Goal: Transaction & Acquisition: Purchase product/service

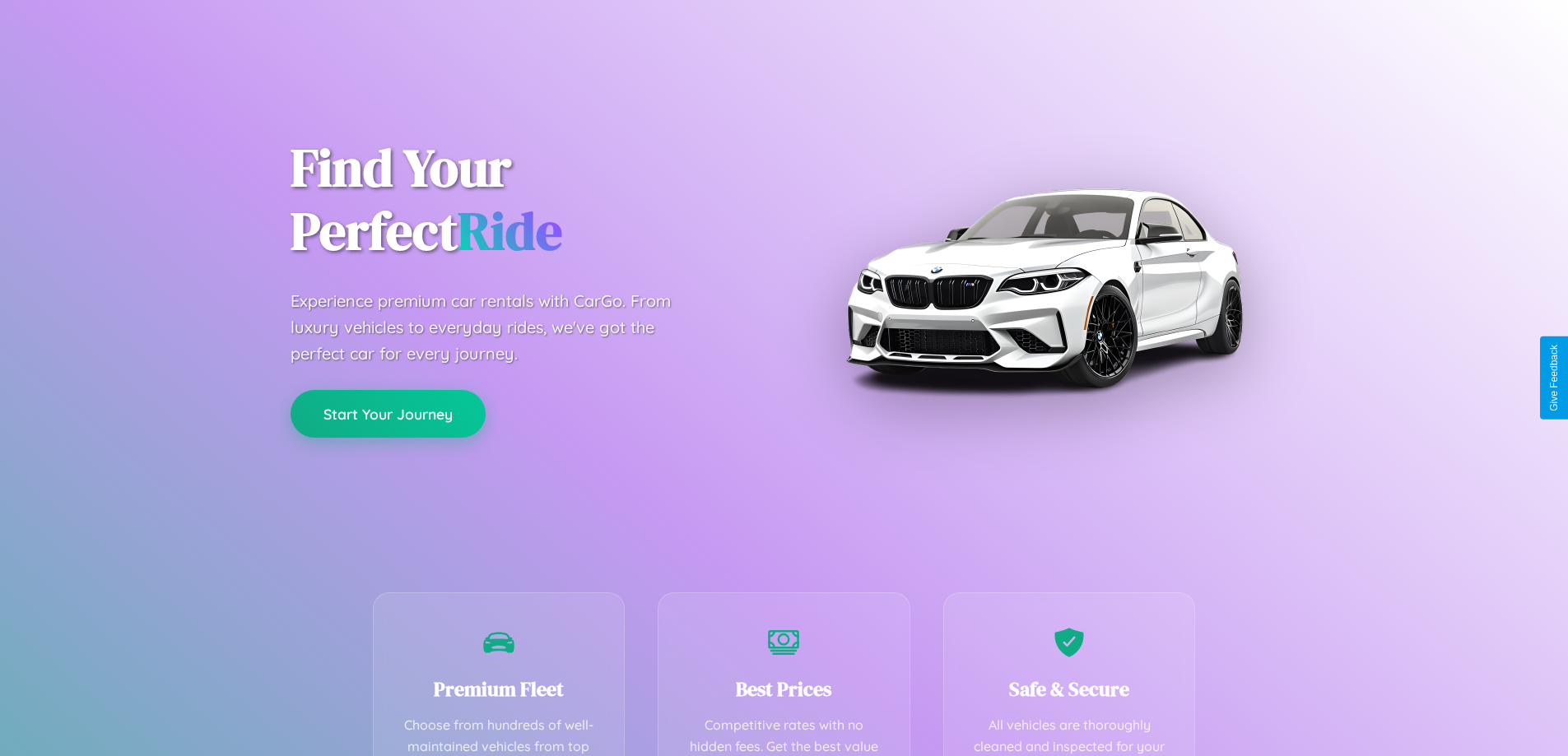
click at [387, 414] on button "Start Your Journey" at bounding box center [388, 414] width 195 height 48
click at [387, 414] on button "Start Your Journey" at bounding box center [388, 414] width 195 height 48
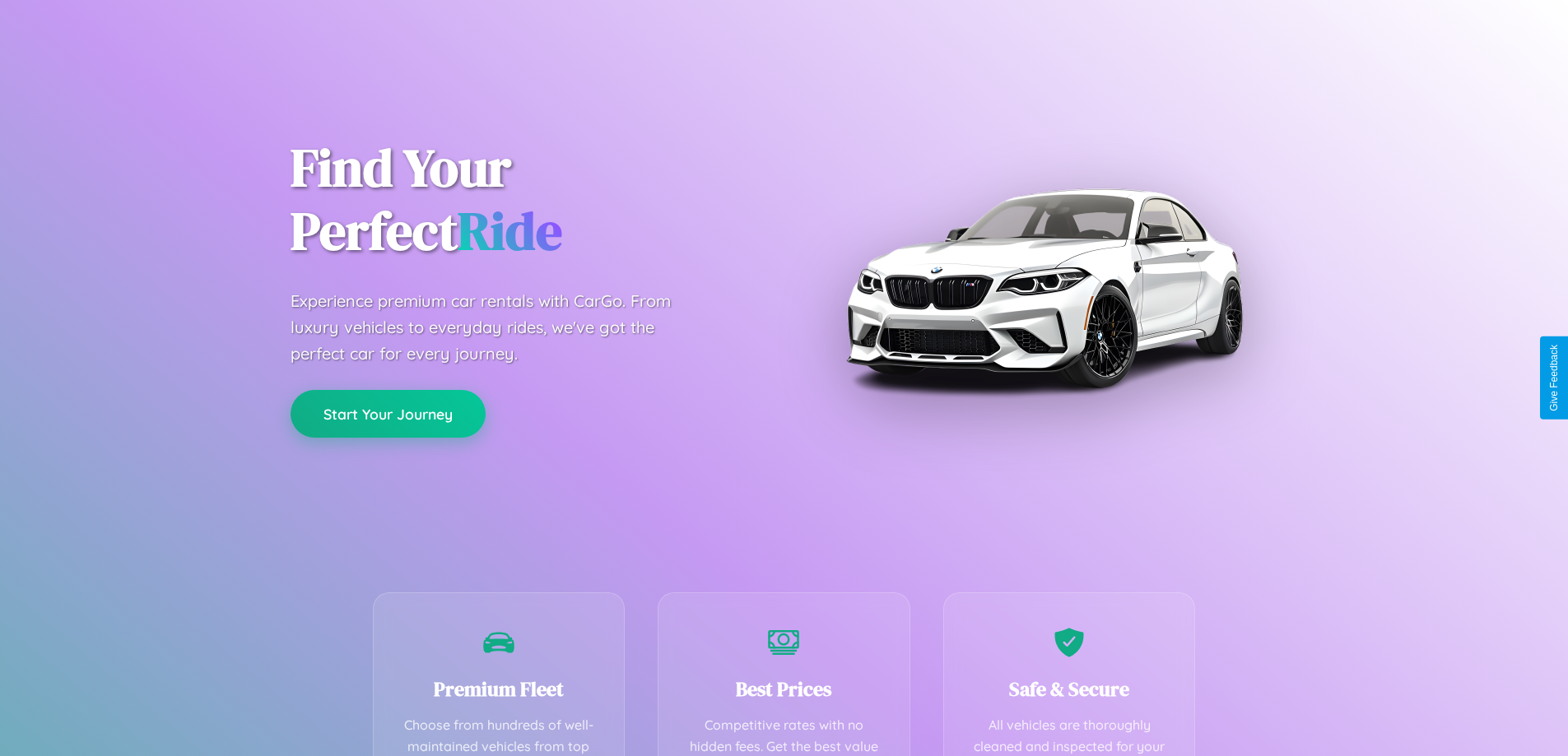
click at [387, 414] on button "Start Your Journey" at bounding box center [388, 414] width 195 height 48
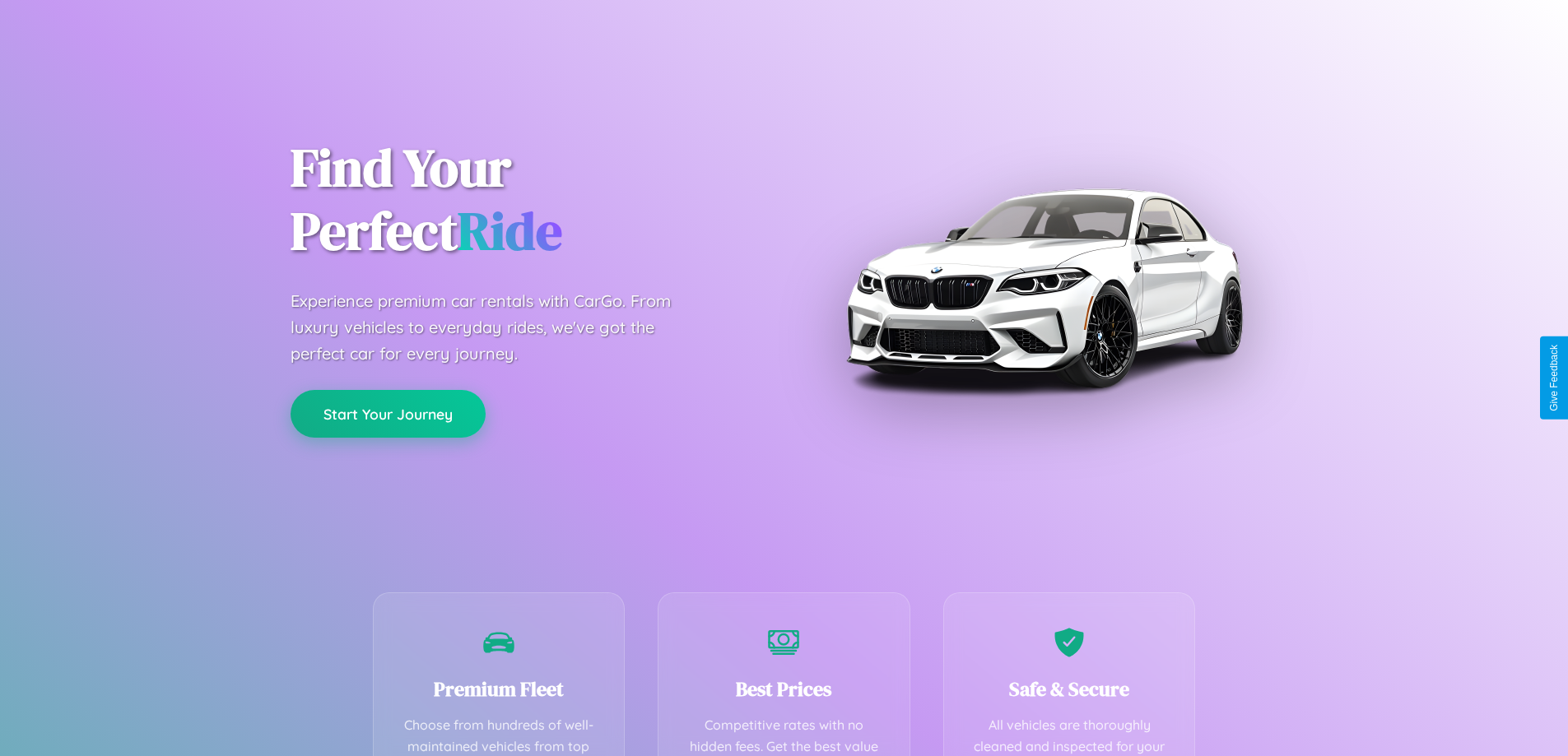
click at [387, 414] on button "Start Your Journey" at bounding box center [388, 414] width 195 height 48
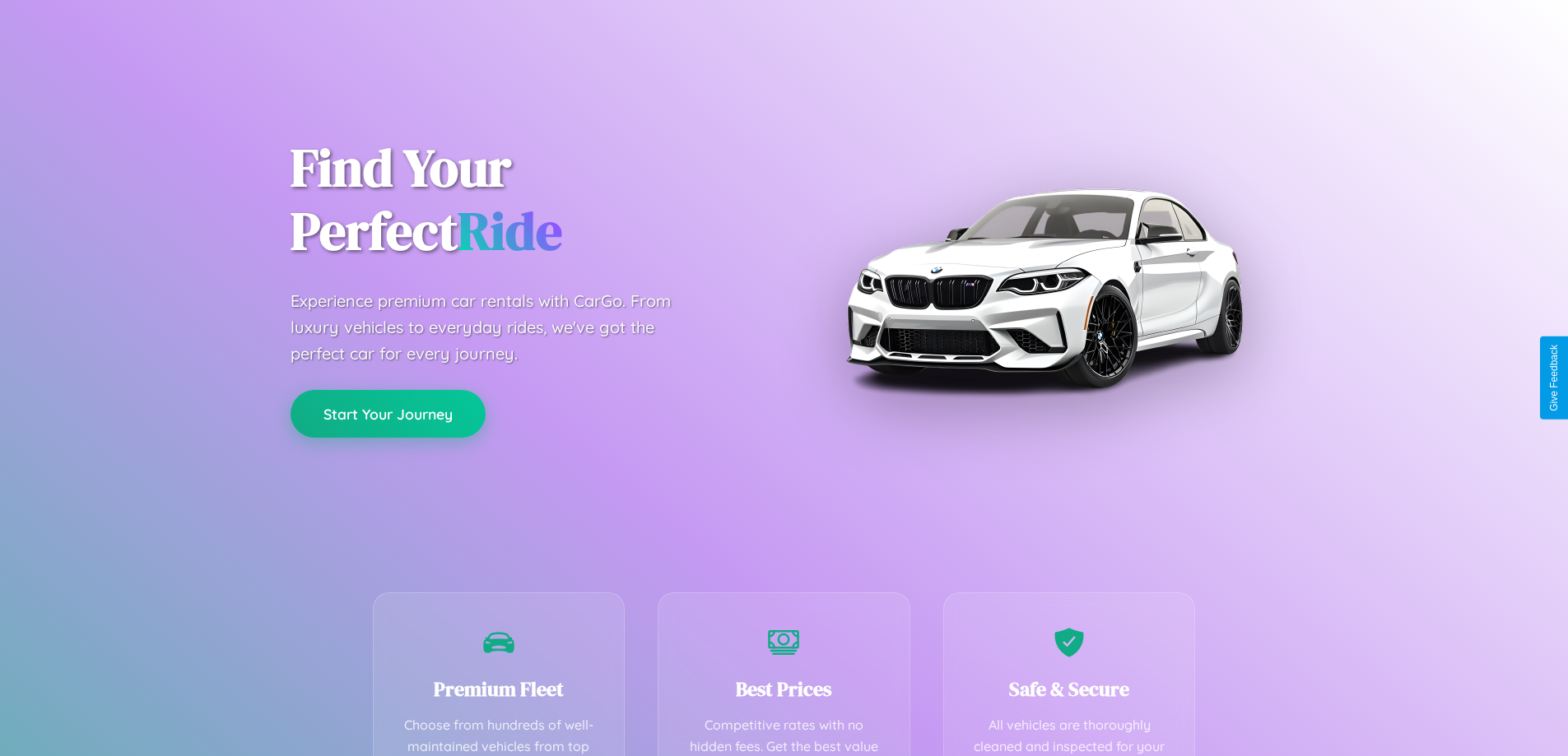
click at [387, 414] on button "Start Your Journey" at bounding box center [388, 414] width 195 height 48
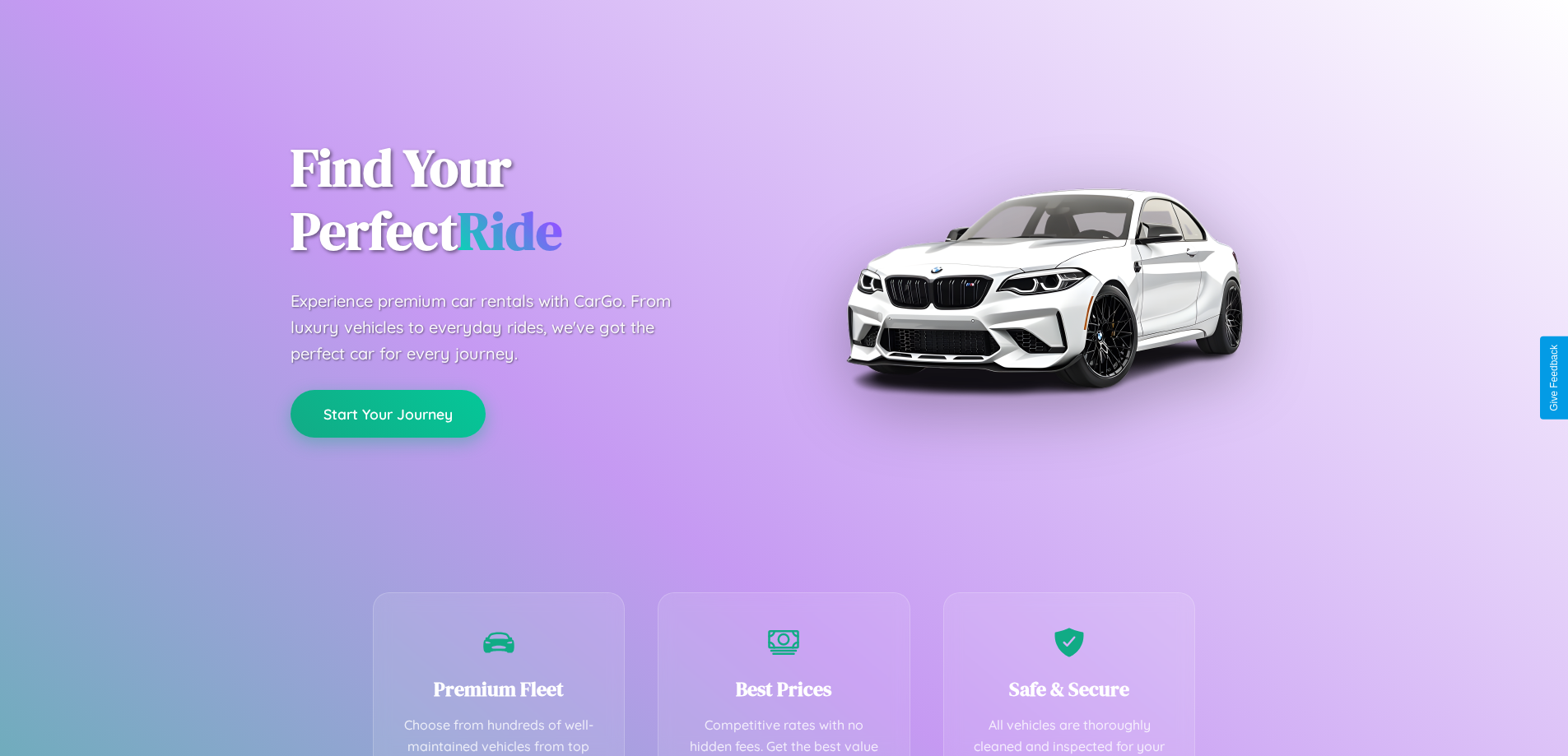
click at [387, 414] on button "Start Your Journey" at bounding box center [388, 414] width 195 height 48
